Goal: Task Accomplishment & Management: Manage account settings

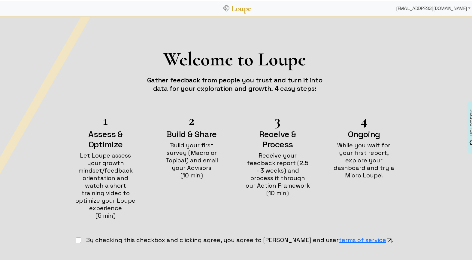
click at [416, 10] on div "[EMAIL_ADDRESS][DOMAIN_NAME]" at bounding box center [433, 7] width 79 height 12
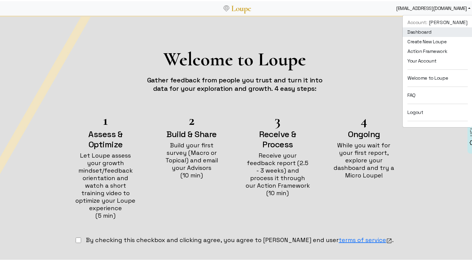
click at [411, 28] on link "Dashboard" at bounding box center [438, 31] width 70 height 10
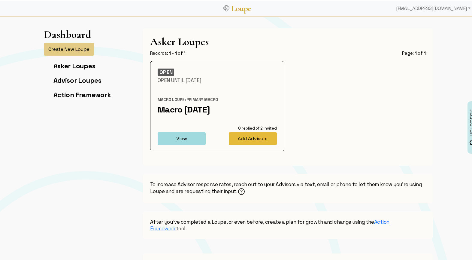
click at [239, 139] on button "Add Advisors" at bounding box center [253, 137] width 48 height 13
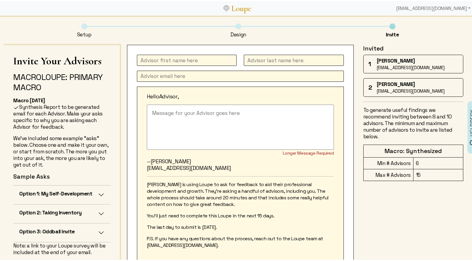
scroll to position [38, 0]
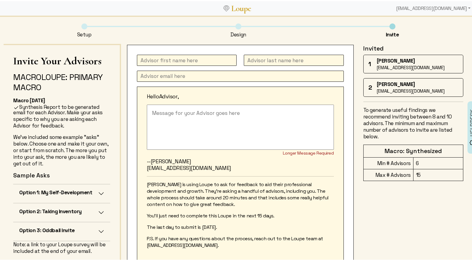
click at [94, 229] on button "Option 3: Oddball Invite" at bounding box center [61, 230] width 97 height 19
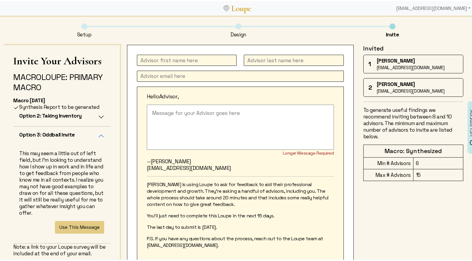
scroll to position [142, 0]
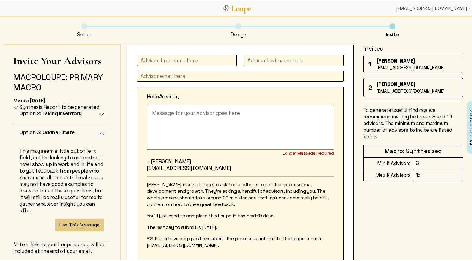
click at [414, 7] on div "[EMAIL_ADDRESS][DOMAIN_NAME]" at bounding box center [433, 7] width 79 height 12
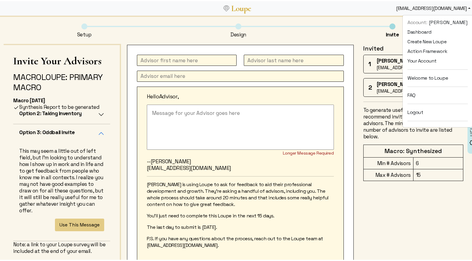
click at [276, 29] on li "Design" at bounding box center [238, 29] width 154 height 14
click at [422, 31] on link "Dashboard" at bounding box center [438, 31] width 70 height 10
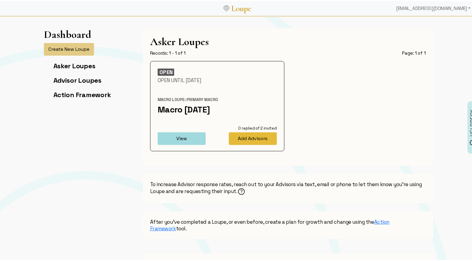
click at [259, 135] on button "Add Advisors" at bounding box center [253, 137] width 48 height 13
click at [169, 134] on button "View" at bounding box center [182, 137] width 48 height 13
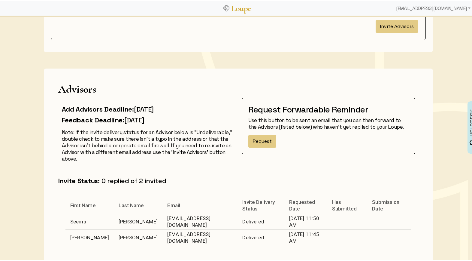
scroll to position [98, 0]
